Goal: Transaction & Acquisition: Purchase product/service

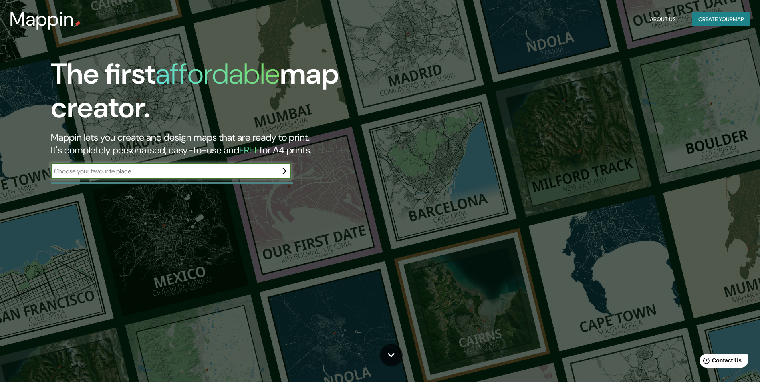
click at [254, 177] on div "​" at bounding box center [171, 171] width 240 height 16
type input "ç"
type input "çanakkale"
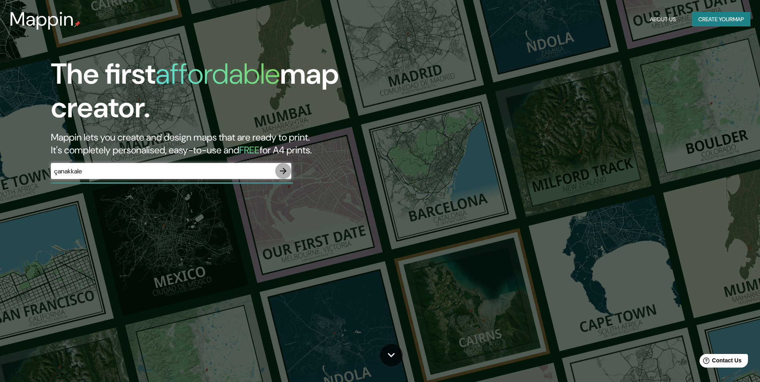
click at [286, 175] on icon "button" at bounding box center [283, 171] width 10 height 10
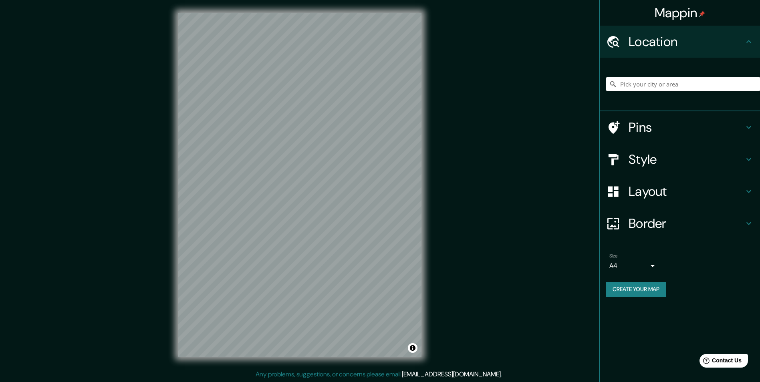
scroll to position [0, 0]
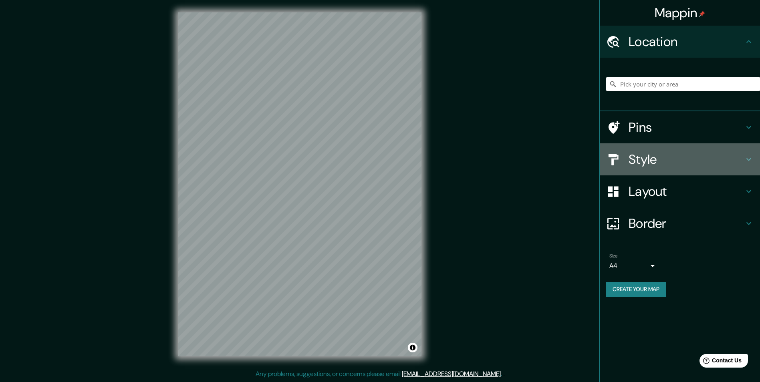
click at [645, 154] on h4 "Style" at bounding box center [685, 159] width 115 height 16
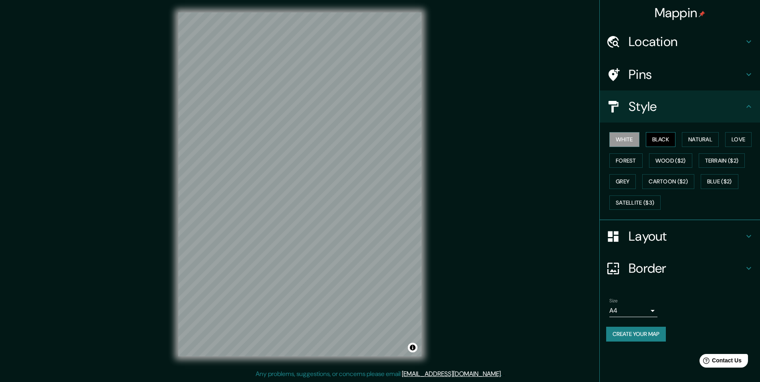
click at [660, 138] on button "Black" at bounding box center [661, 139] width 30 height 15
click at [697, 135] on button "Natural" at bounding box center [700, 139] width 37 height 15
click at [737, 138] on button "Love" at bounding box center [738, 139] width 26 height 15
click at [668, 184] on button "Cartoon ($2)" at bounding box center [668, 181] width 52 height 15
click at [645, 205] on button "Satellite ($3)" at bounding box center [634, 202] width 51 height 15
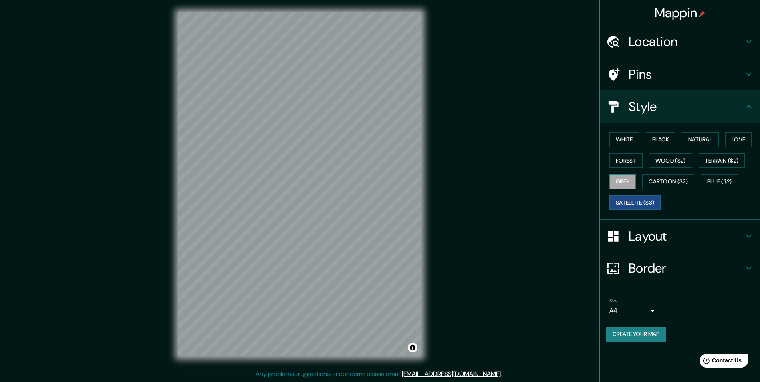
click at [621, 186] on button "Grey" at bounding box center [622, 181] width 26 height 15
click at [628, 162] on button "Forest" at bounding box center [625, 160] width 33 height 15
